Goal: Task Accomplishment & Management: Manage account settings

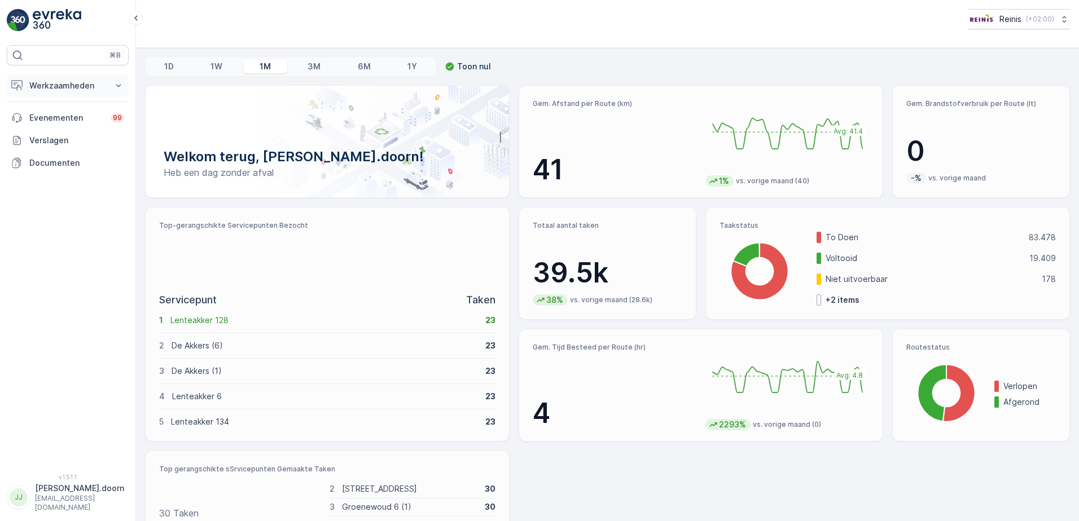
click at [69, 85] on p "Werkzaamheden" at bounding box center [67, 85] width 77 height 11
click at [54, 138] on p "Routes en Taken" at bounding box center [61, 136] width 64 height 11
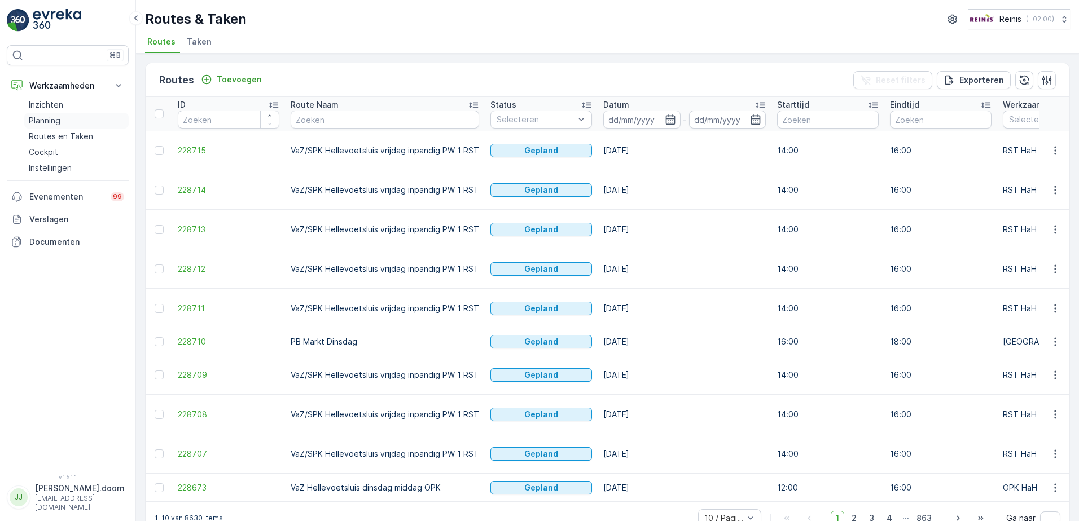
click at [45, 117] on p "Planning" at bounding box center [45, 120] width 32 height 11
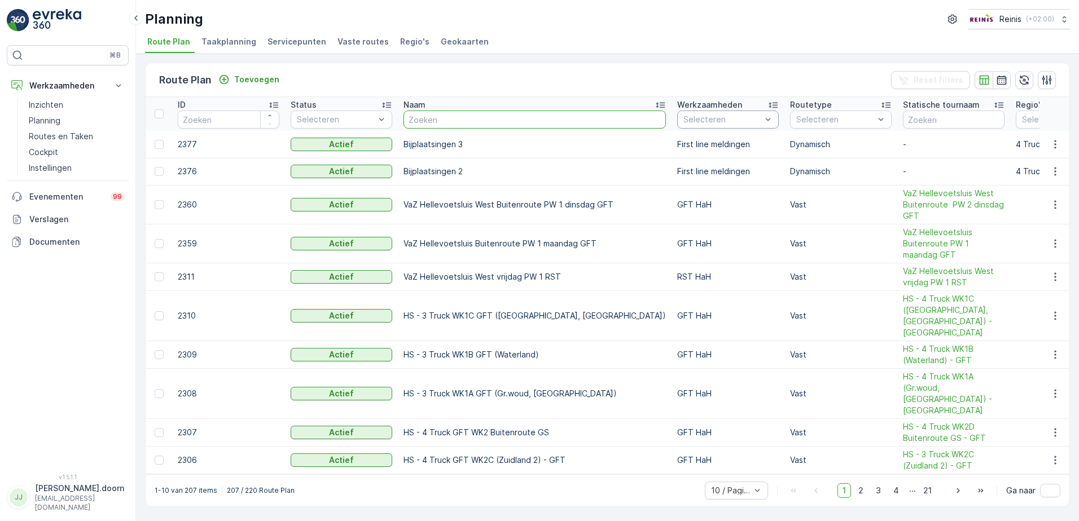
click at [562, 114] on input "text" at bounding box center [535, 120] width 262 height 18
click at [46, 119] on p "Planning" at bounding box center [45, 120] width 32 height 11
click at [52, 135] on p "Routes en Taken" at bounding box center [61, 136] width 64 height 11
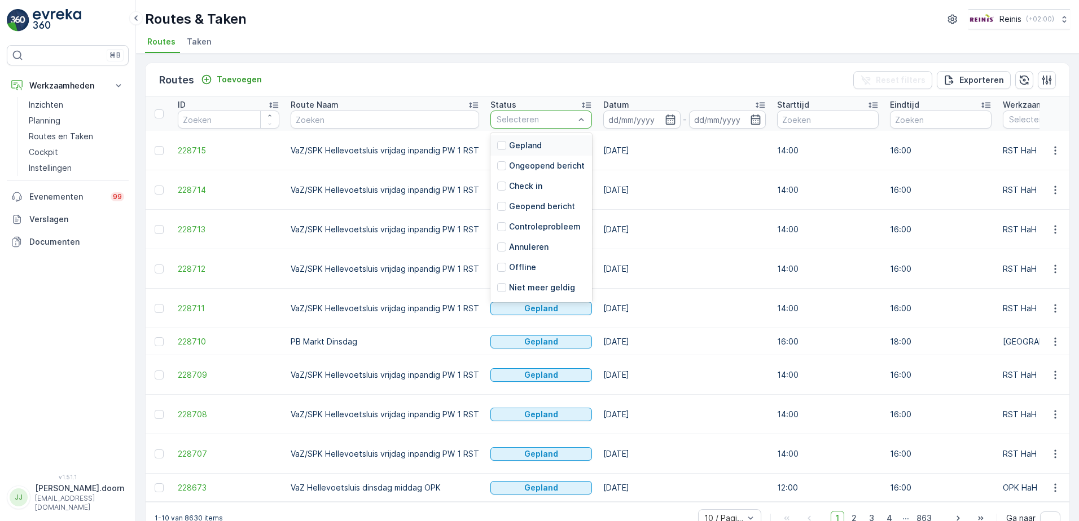
drag, startPoint x: 579, startPoint y: 115, endPoint x: 578, endPoint y: 127, distance: 11.9
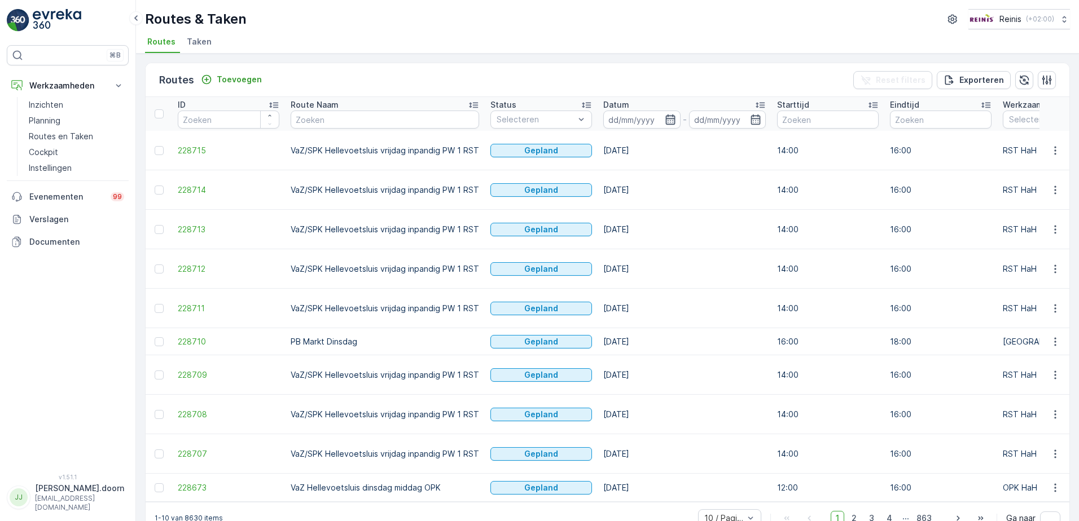
click at [666, 118] on icon "button" at bounding box center [670, 119] width 11 height 11
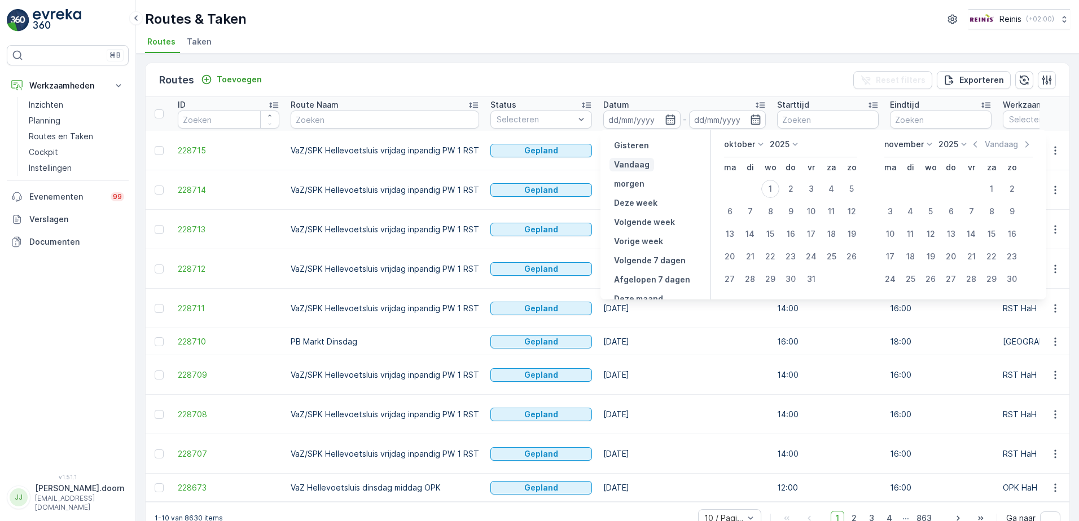
click at [633, 163] on p "Vandaag" at bounding box center [632, 164] width 36 height 11
type input "[DATE]"
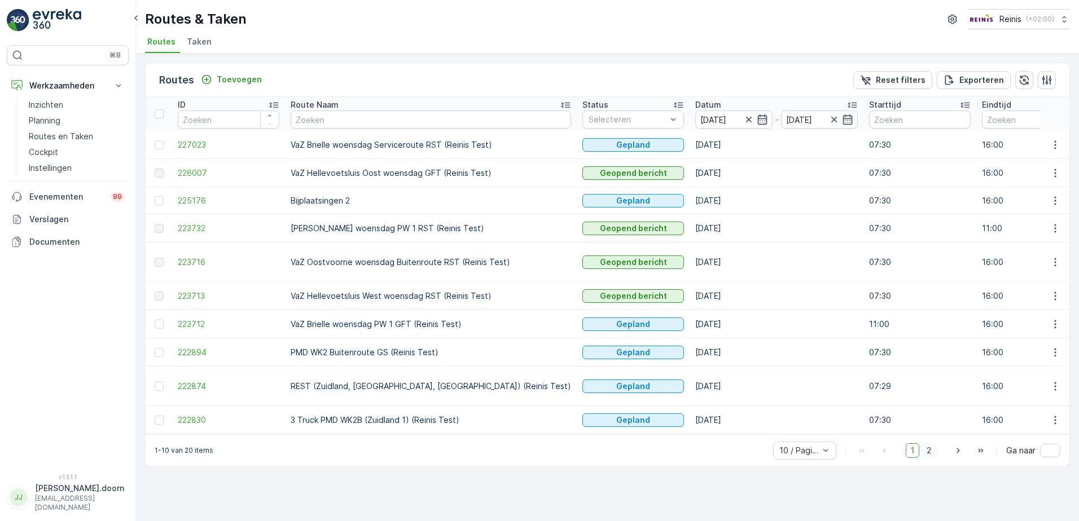
click at [931, 444] on span "2" at bounding box center [929, 451] width 15 height 15
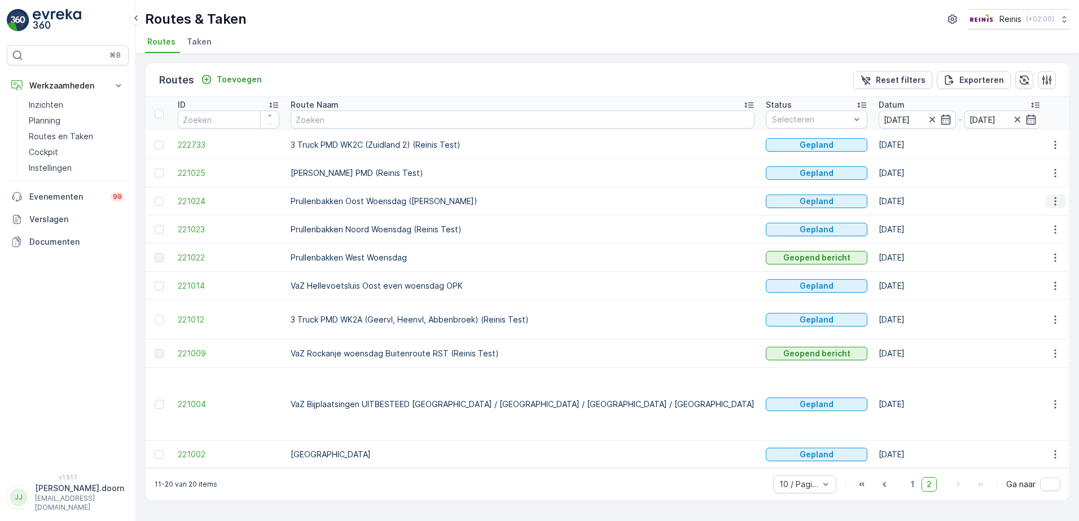
click at [1052, 196] on icon "button" at bounding box center [1055, 201] width 11 height 11
click at [1004, 281] on span "Wijzig de verantwoordelijke" at bounding box center [1022, 280] width 105 height 11
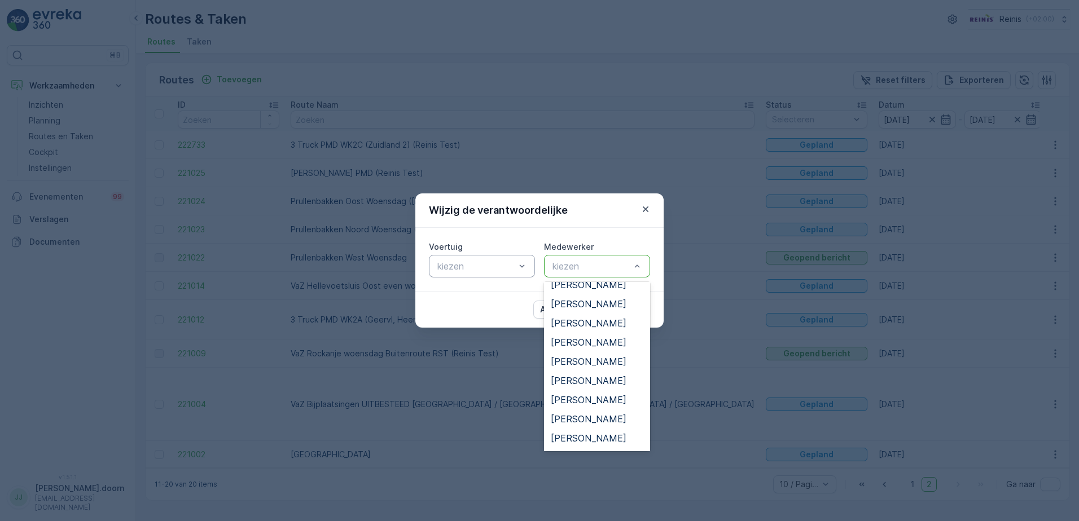
scroll to position [564, 0]
click at [601, 380] on span "[PERSON_NAME]" at bounding box center [589, 382] width 76 height 10
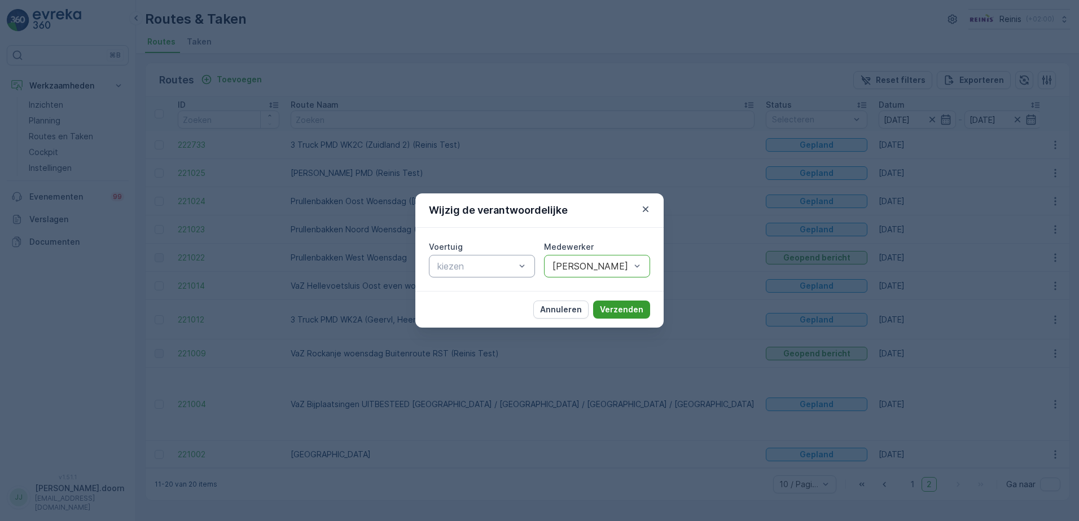
click at [629, 307] on p "Verzenden" at bounding box center [621, 309] width 43 height 11
